Goal: Task Accomplishment & Management: Manage account settings

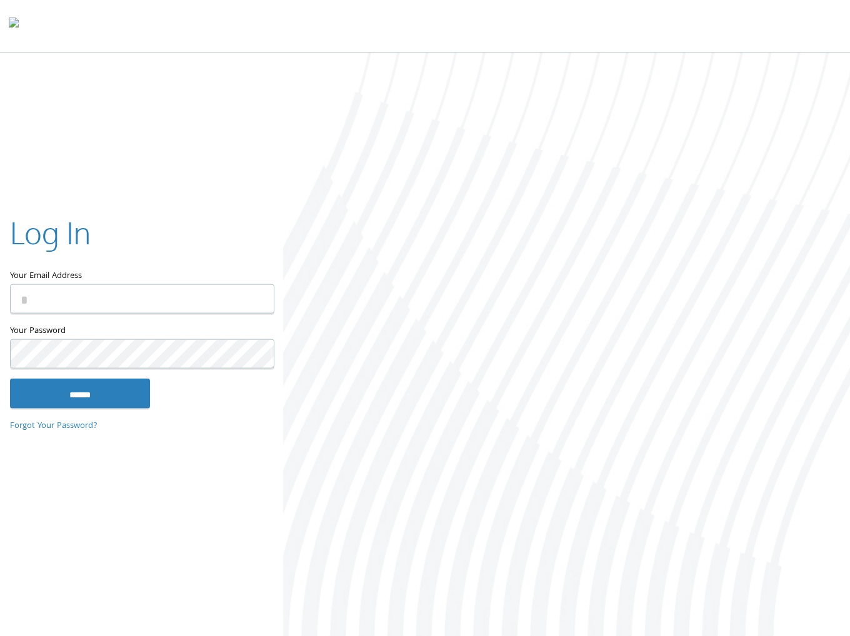
click at [117, 291] on input "Your Email Address" at bounding box center [142, 298] width 264 height 29
type input "**********"
click at [107, 394] on input "******" at bounding box center [80, 393] width 140 height 30
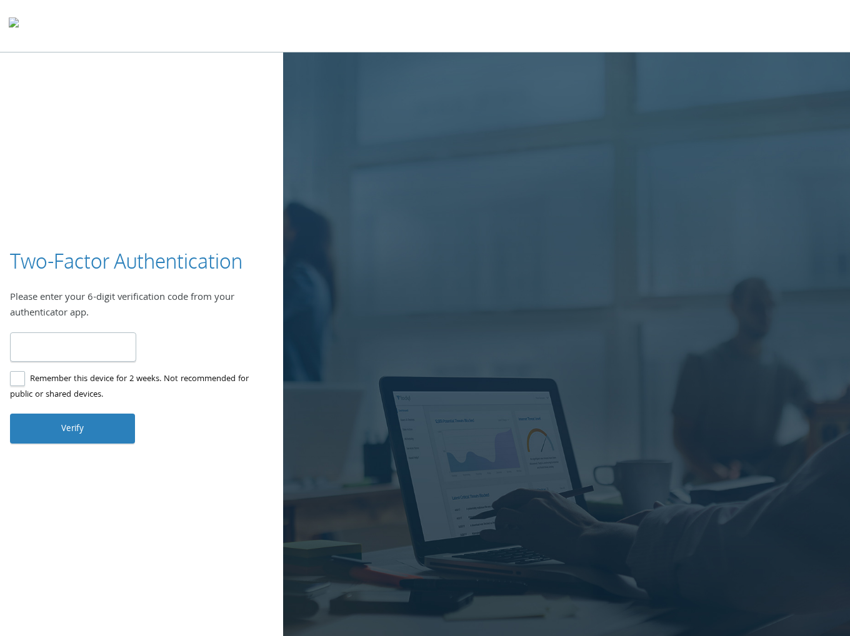
type input "******"
